Goal: Navigation & Orientation: Find specific page/section

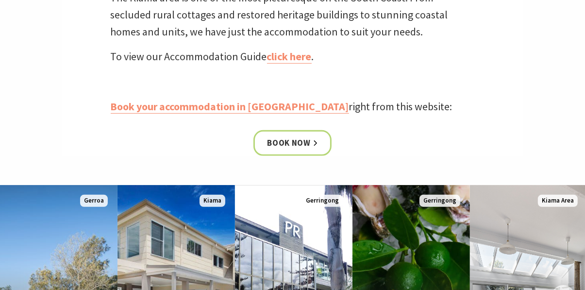
scroll to position [407, 0]
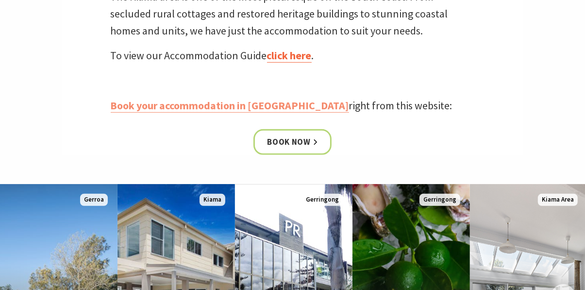
click at [285, 60] on link "click here" at bounding box center [289, 56] width 45 height 14
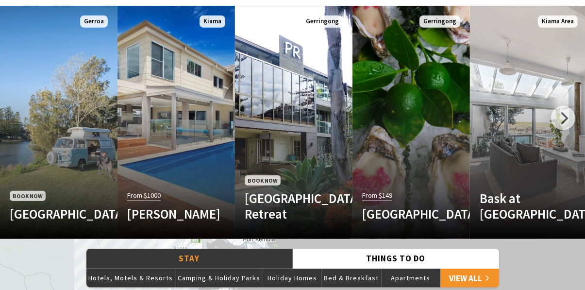
scroll to position [586, 0]
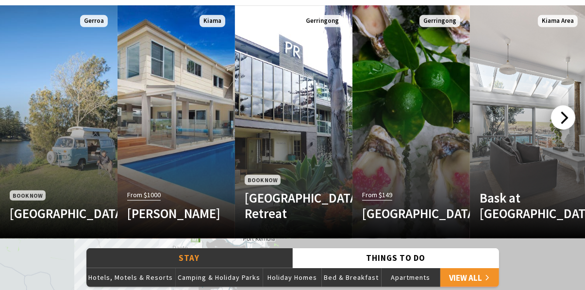
click at [566, 119] on div at bounding box center [563, 117] width 24 height 24
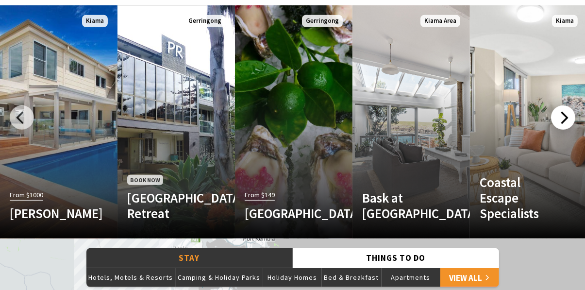
click at [566, 116] on div at bounding box center [563, 117] width 24 height 24
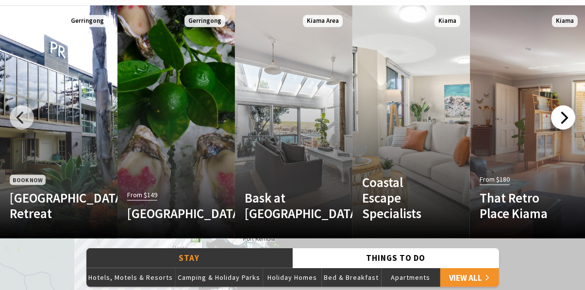
click at [564, 116] on div at bounding box center [563, 117] width 24 height 24
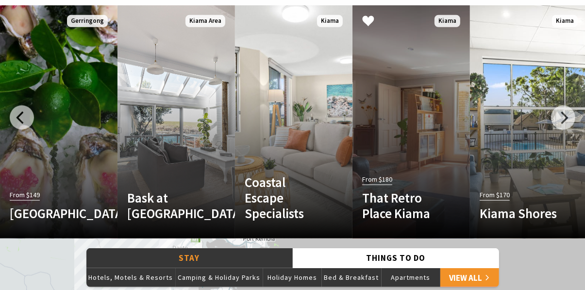
click at [403, 194] on h4 "That Retro Place Kiama" at bounding box center [402, 206] width 81 height 32
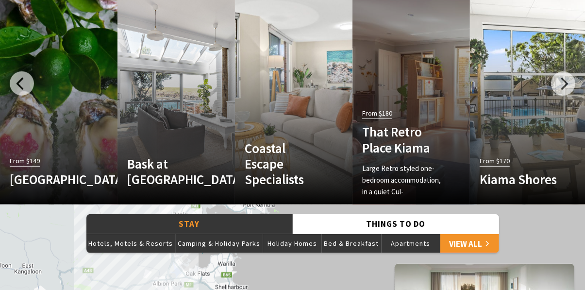
scroll to position [627, 0]
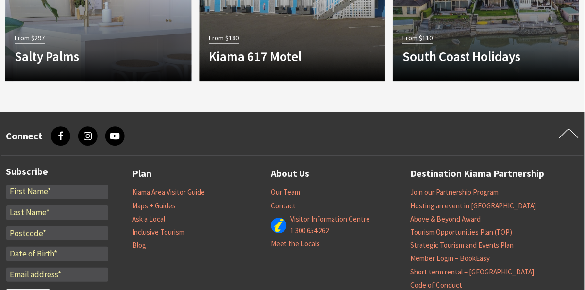
scroll to position [926, 0]
